Goal: Transaction & Acquisition: Purchase product/service

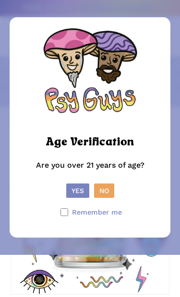
click at [78, 198] on button "Yes" at bounding box center [77, 191] width 23 height 14
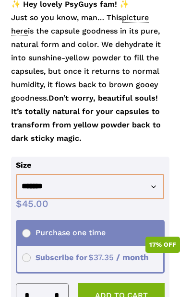
scroll to position [558, 0]
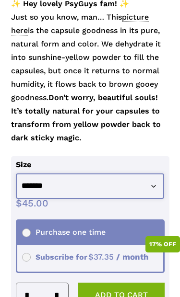
click at [39, 189] on select "**********" at bounding box center [90, 186] width 148 height 25
select select "********"
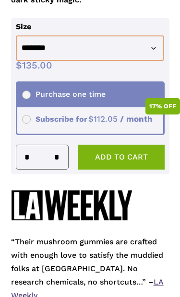
scroll to position [695, 0]
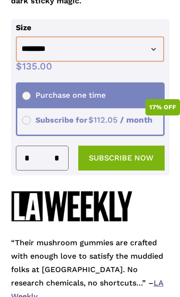
click at [109, 155] on button "Subscribe now" at bounding box center [121, 158] width 86 height 25
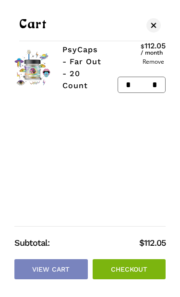
scroll to position [941, 0]
click at [140, 280] on link "Checkout" at bounding box center [129, 269] width 73 height 20
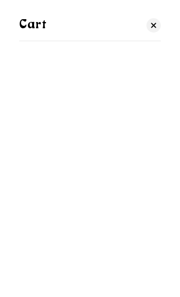
click at [156, 26] on span "Cart" at bounding box center [154, 25] width 10 height 7
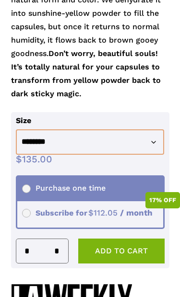
scroll to position [602, 0]
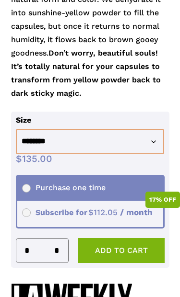
click at [130, 252] on button "Add to cart" at bounding box center [121, 250] width 86 height 25
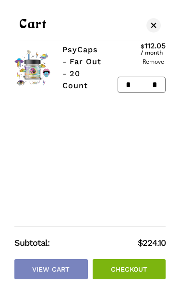
click at [128, 268] on link "Checkout" at bounding box center [129, 269] width 73 height 20
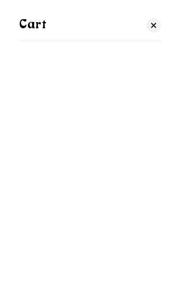
scroll to position [721, 0]
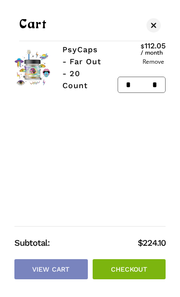
click at [127, 85] on input "*" at bounding box center [125, 84] width 15 height 15
type input "*"
click at [157, 26] on span "Cart" at bounding box center [154, 25] width 10 height 7
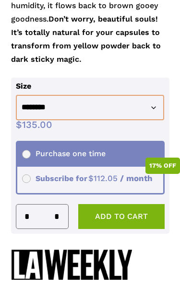
scroll to position [638, 0]
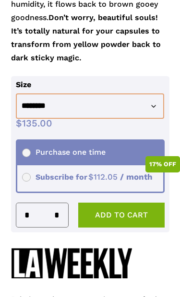
click at [135, 216] on button "Add to cart" at bounding box center [121, 215] width 86 height 25
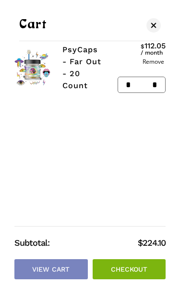
click at [132, 86] on input "*" at bounding box center [125, 84] width 15 height 15
type input "*"
click at [151, 27] on span "Cart" at bounding box center [154, 25] width 10 height 7
